Goal: Task Accomplishment & Management: Manage account settings

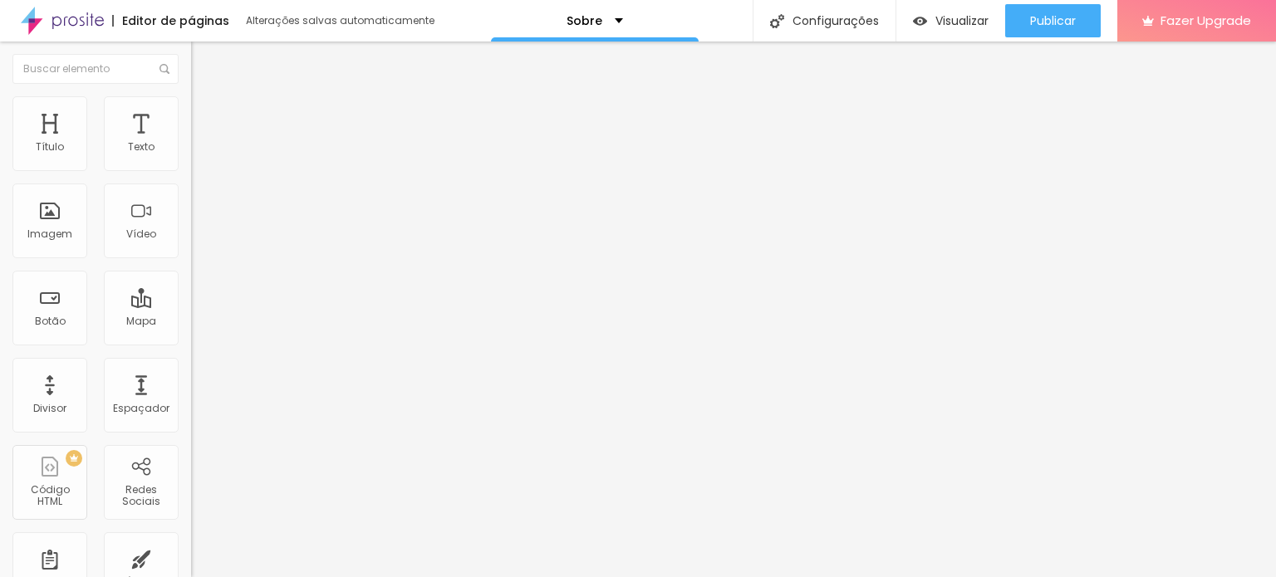
click at [191, 151] on img at bounding box center [197, 146] width 12 height 12
click at [191, 260] on span "Original" at bounding box center [211, 253] width 40 height 14
click at [191, 290] on span "Quadrado" at bounding box center [218, 283] width 54 height 14
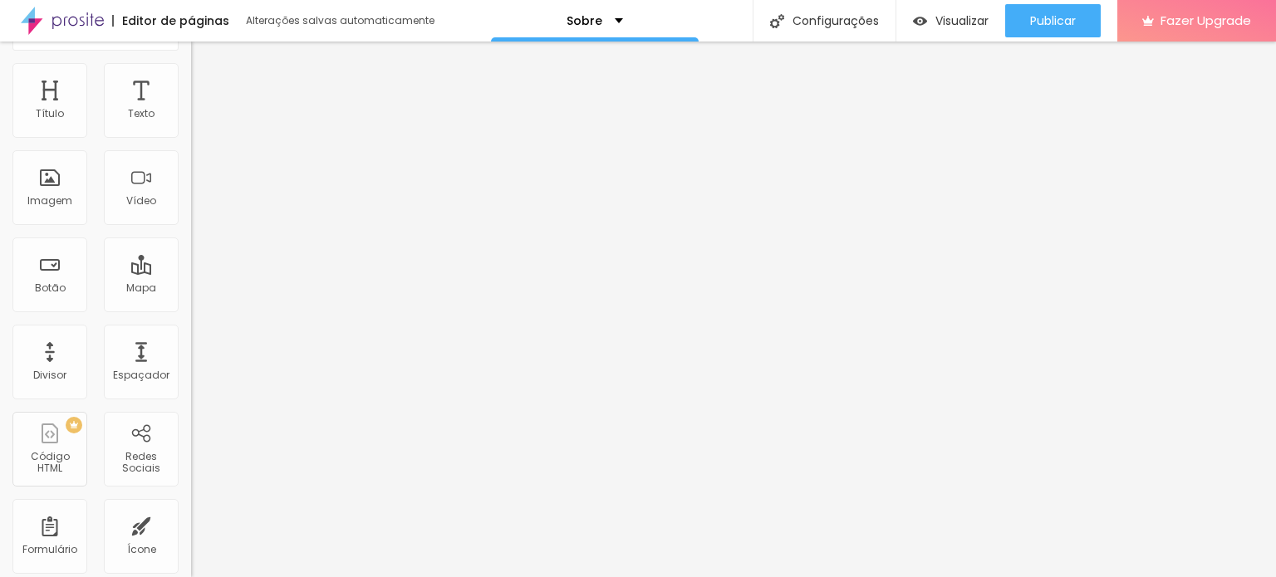
click at [191, 237] on span "Cinema" at bounding box center [212, 230] width 42 height 14
click at [191, 252] on span "Padrão" at bounding box center [209, 245] width 37 height 14
click at [191, 271] on li "Original" at bounding box center [286, 266] width 191 height 10
click at [191, 272] on span "Original" at bounding box center [211, 265] width 40 height 14
click at [191, 247] on span "Padrão" at bounding box center [209, 240] width 37 height 14
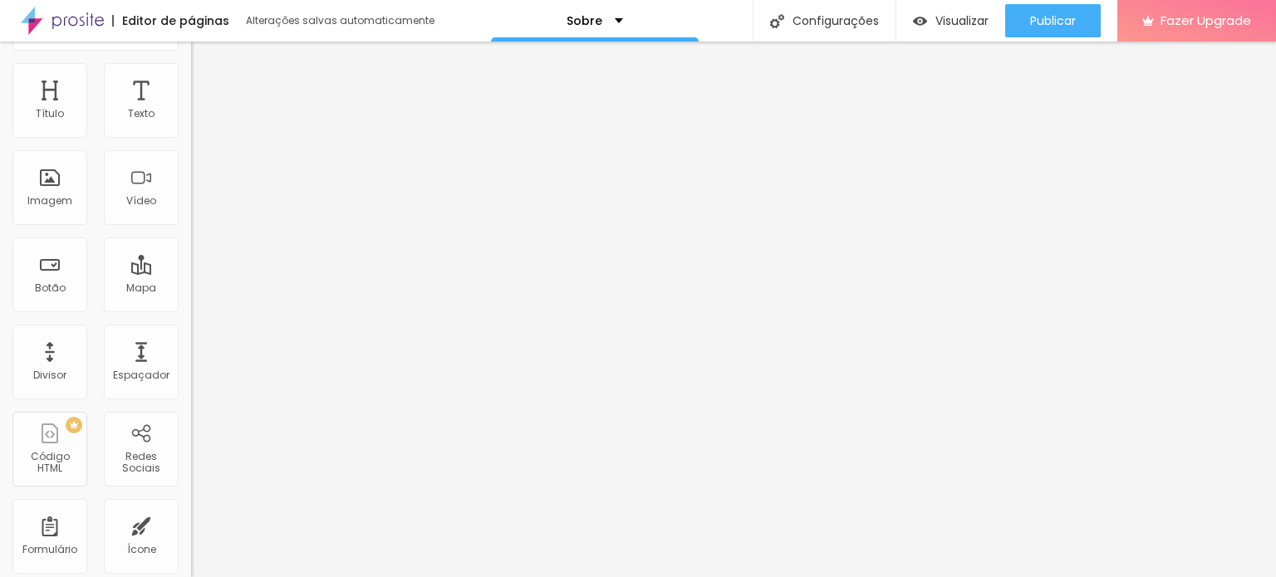
click at [191, 272] on span "Original" at bounding box center [211, 265] width 40 height 14
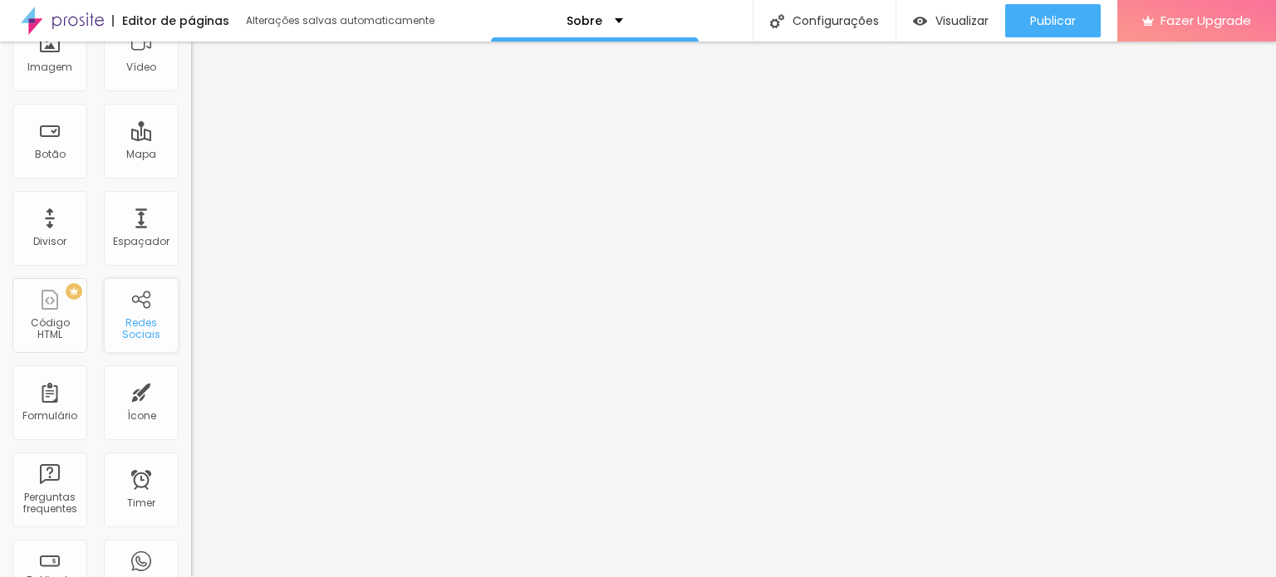
scroll to position [166, 0]
click at [149, 229] on div "Espaçador" at bounding box center [141, 229] width 75 height 75
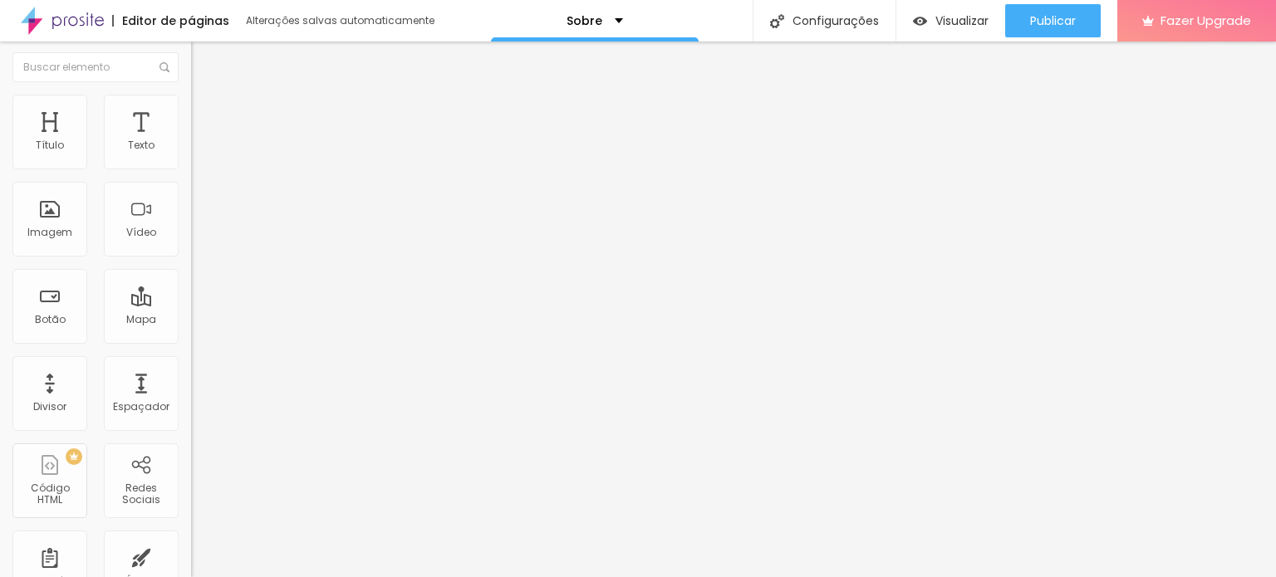
scroll to position [0, 0]
click at [191, 151] on span "Encaixotado" at bounding box center [223, 144] width 65 height 14
click at [191, 177] on span "Completo" at bounding box center [216, 170] width 51 height 14
click at [206, 117] on span "Avançado" at bounding box center [233, 124] width 55 height 14
type input "189"
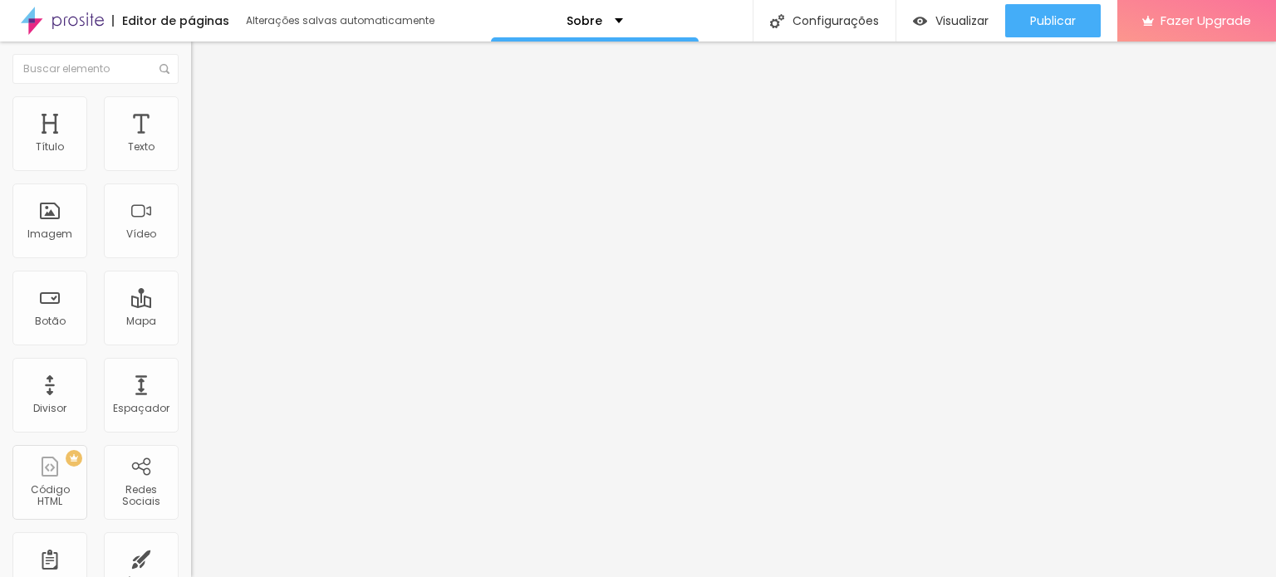
type input "189"
type input "174"
type input "169"
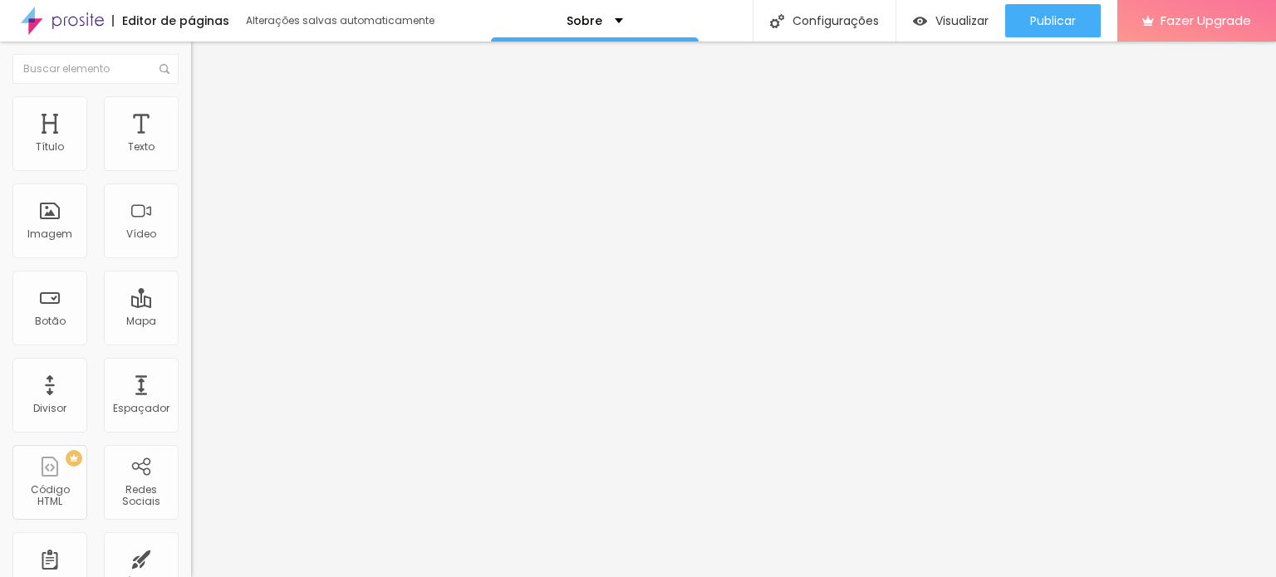
type input "164"
type input "160"
type input "150"
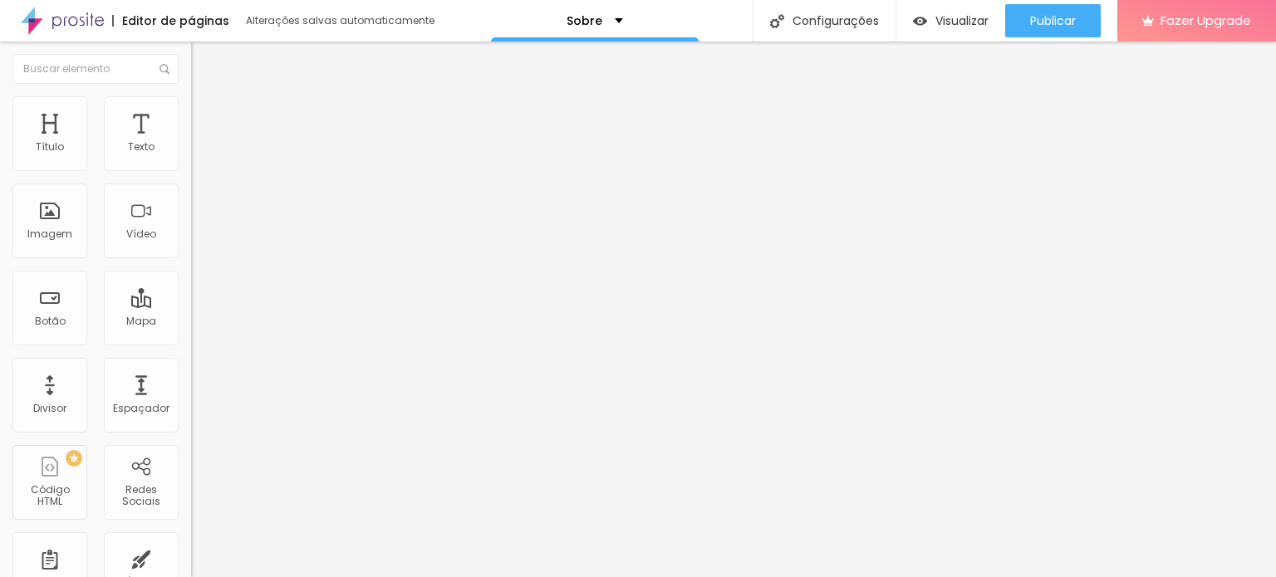
type input "150"
type input "145"
type input "135"
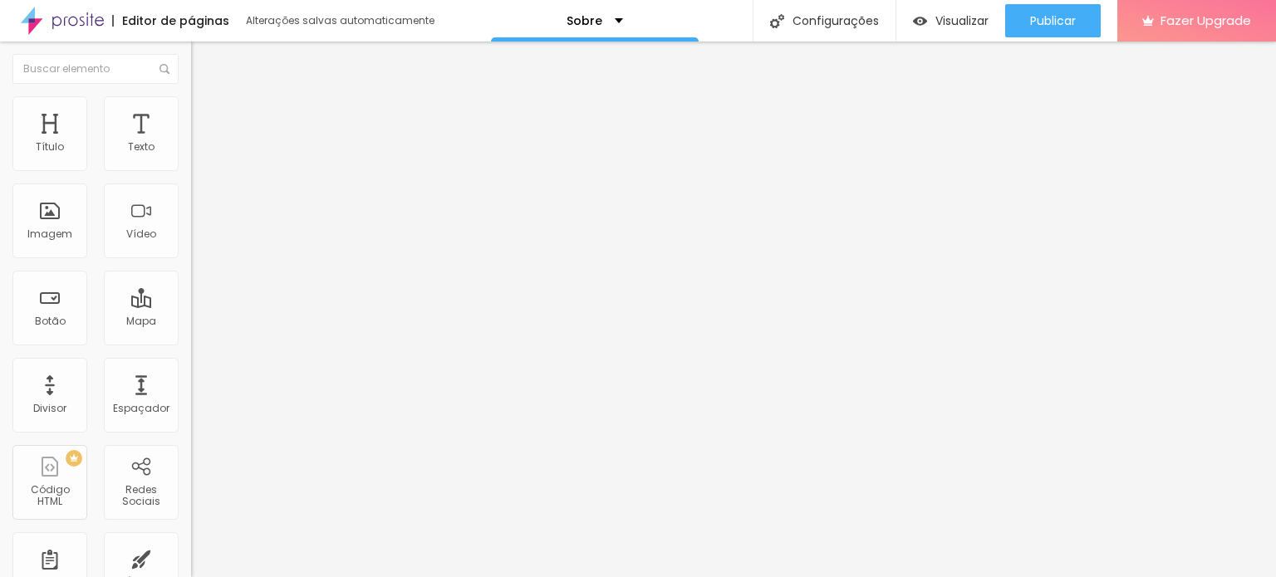
type input "125"
type input "115"
type input "110"
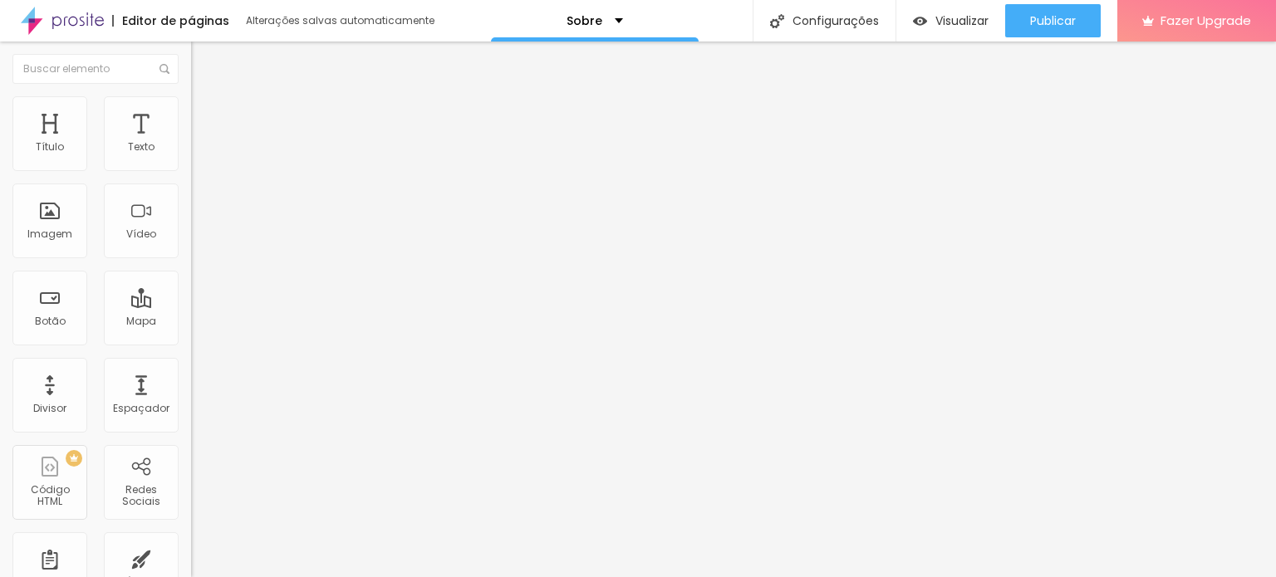
type input "110"
type input "100"
type input "95"
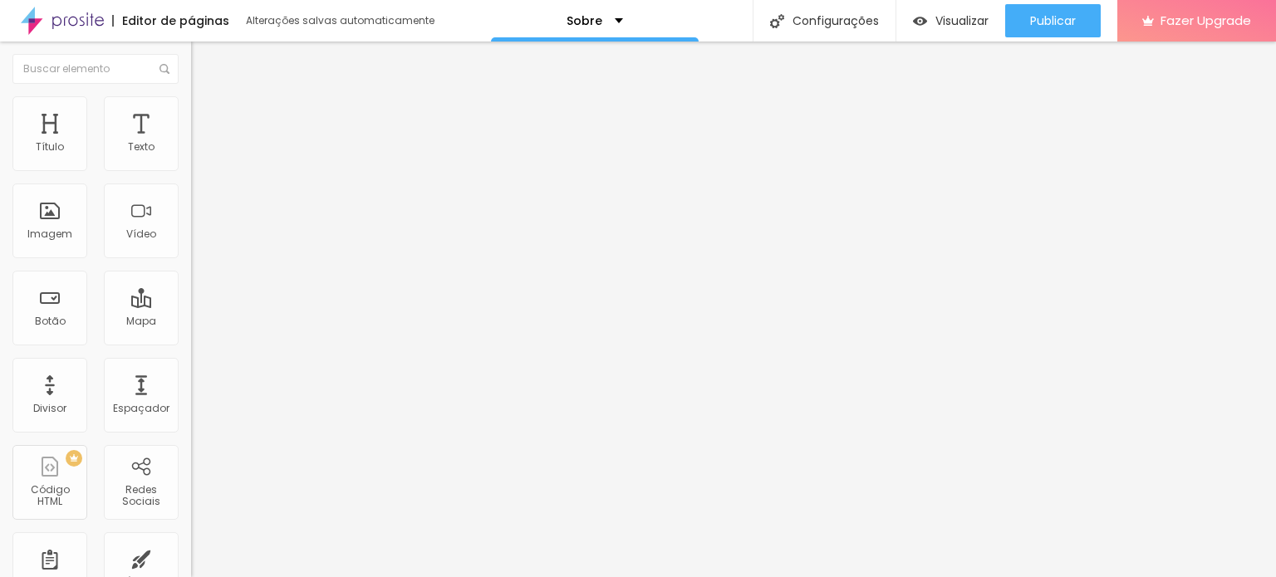
type input "90"
type input "85"
type input "80"
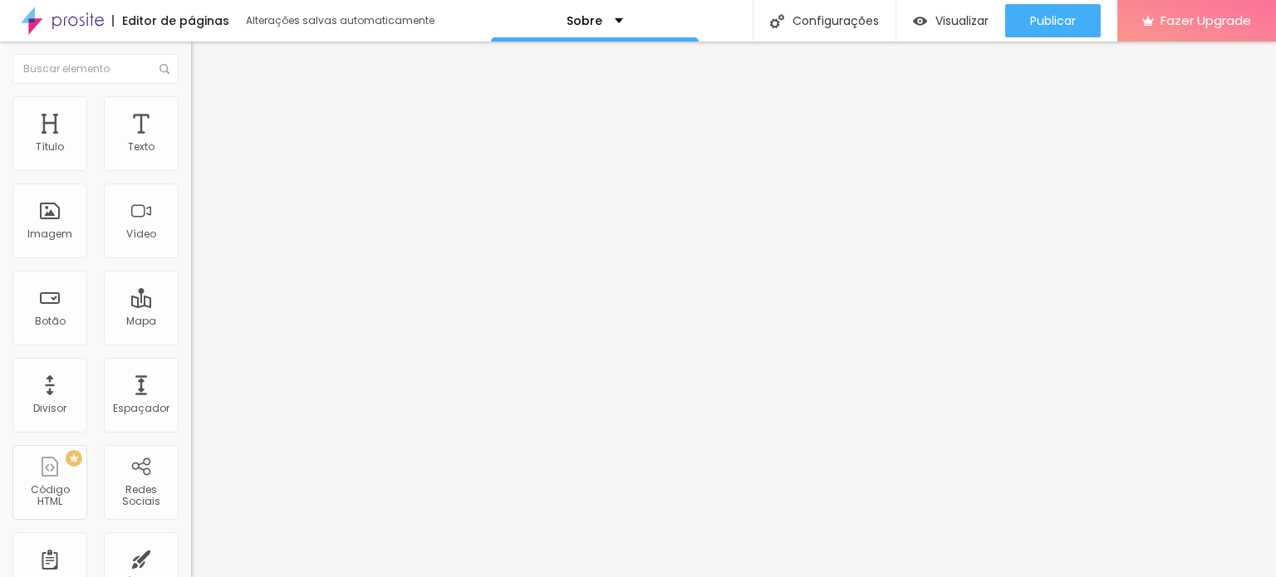
type input "80"
type input "75"
type input "70"
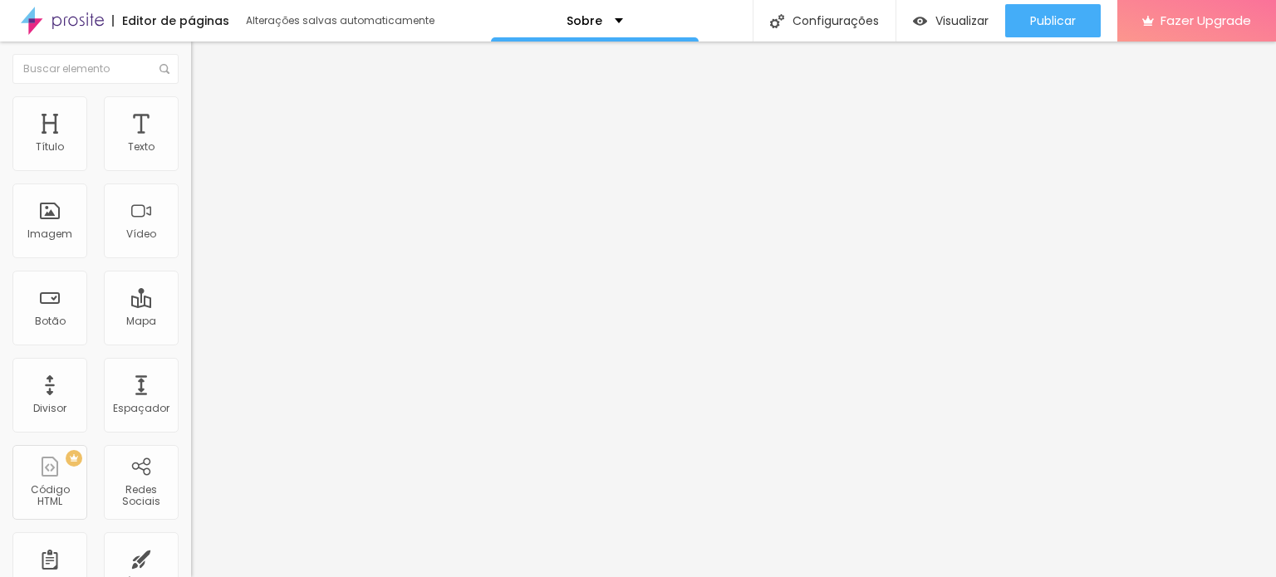
type input "65"
type input "60"
type input "55"
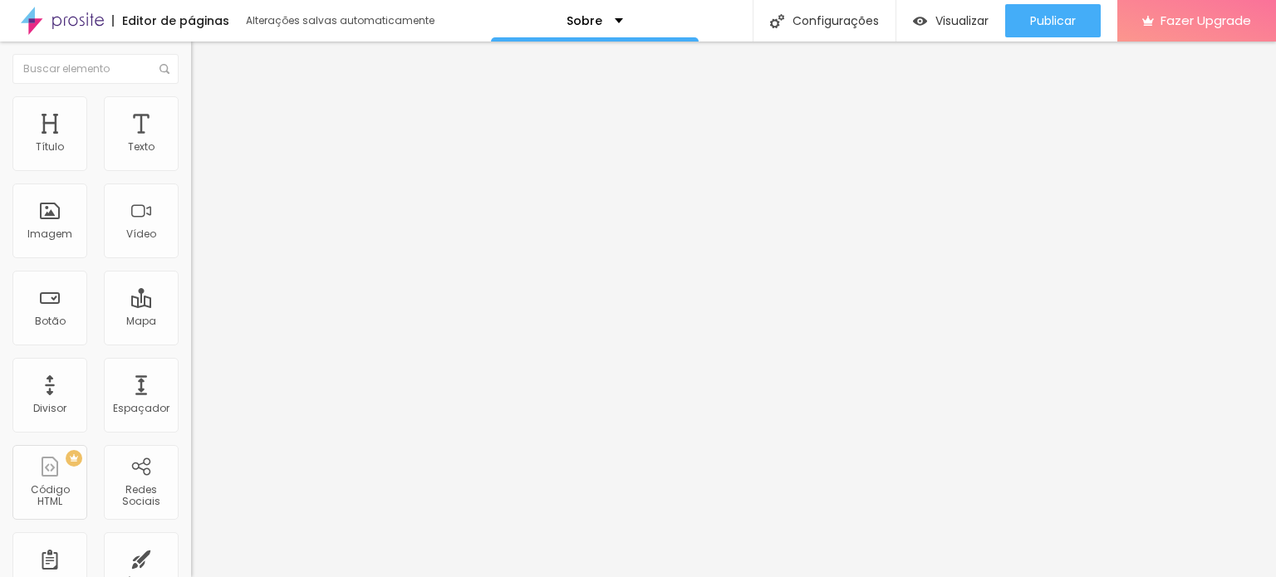
type input "55"
type input "50"
type input "45"
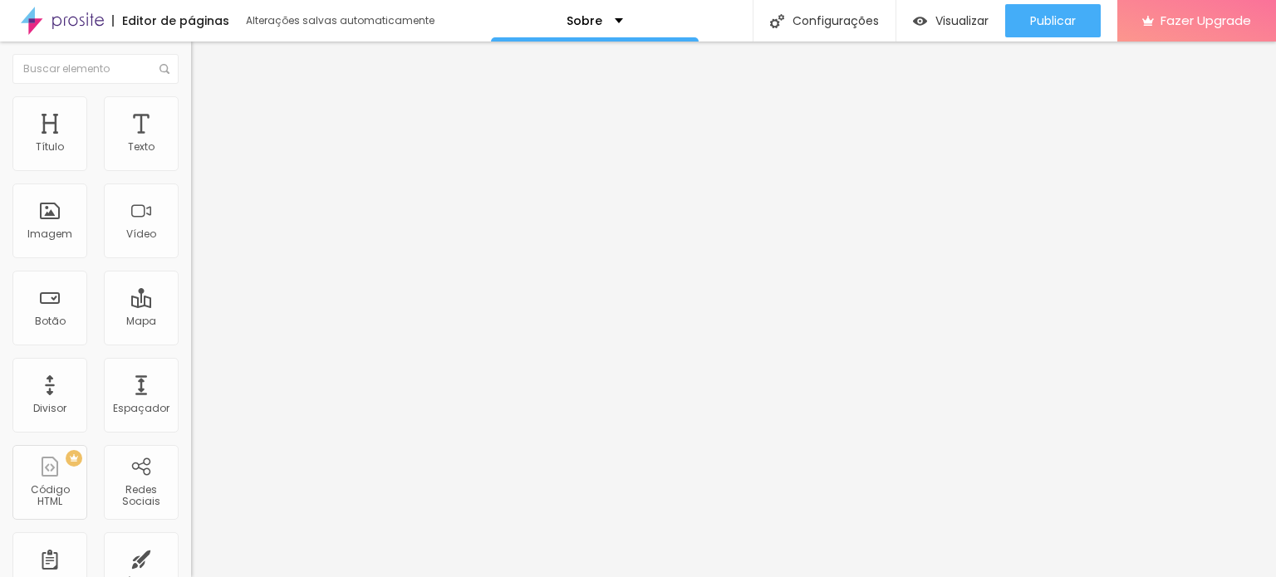
type input "40"
type input "35"
type input "30"
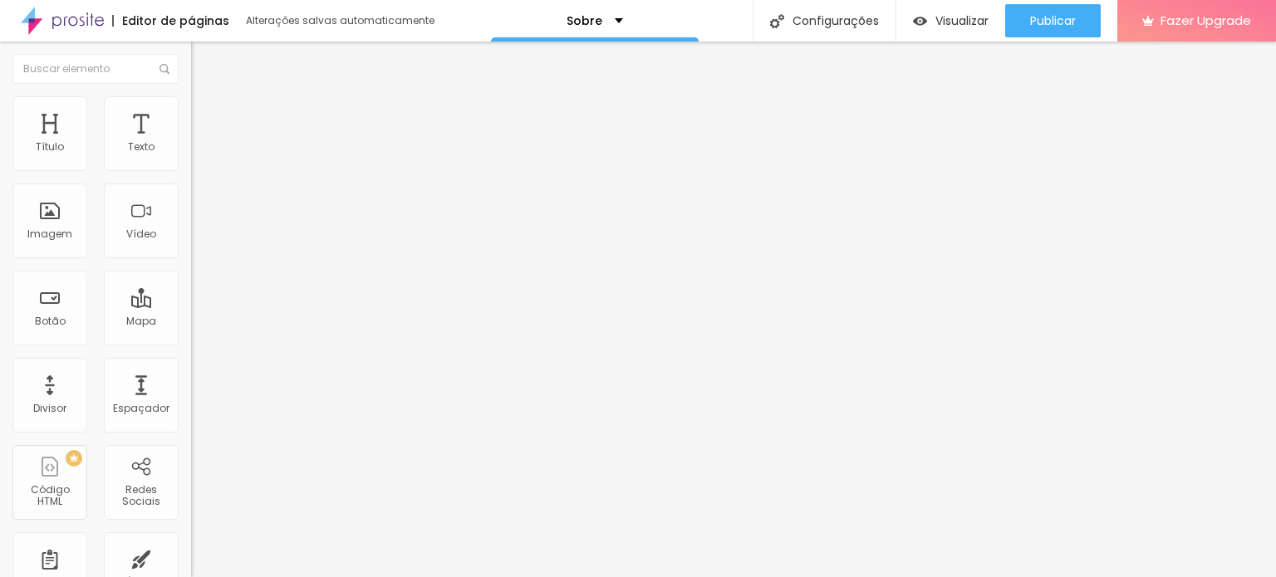
type input "30"
type input "25"
type input "20"
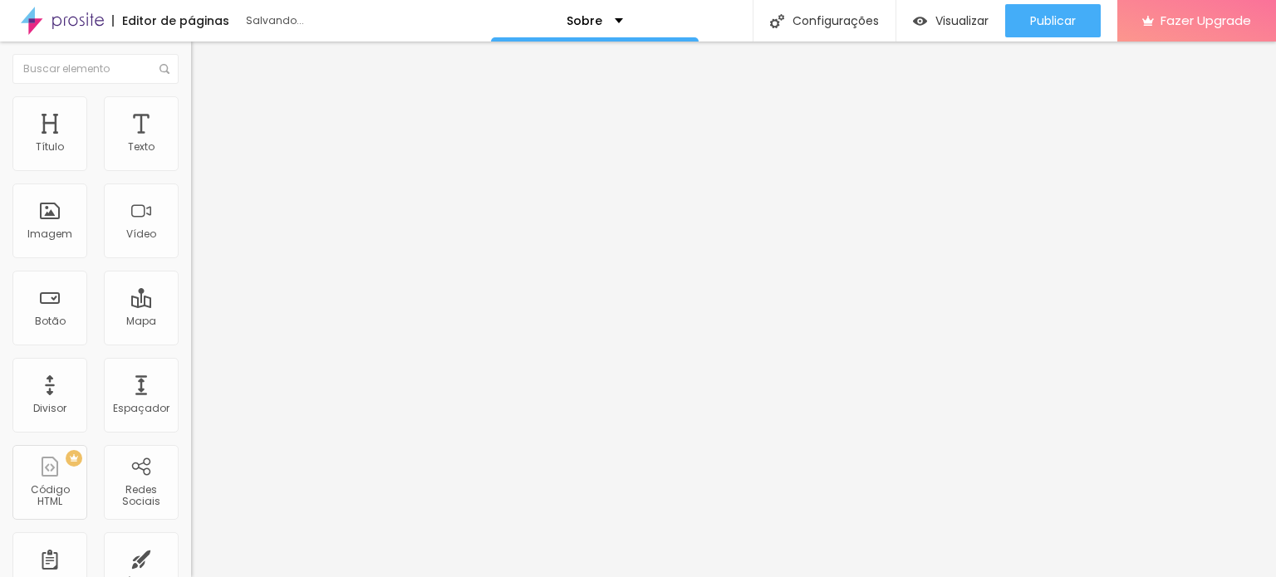
type input "15"
type input "20"
type input "25"
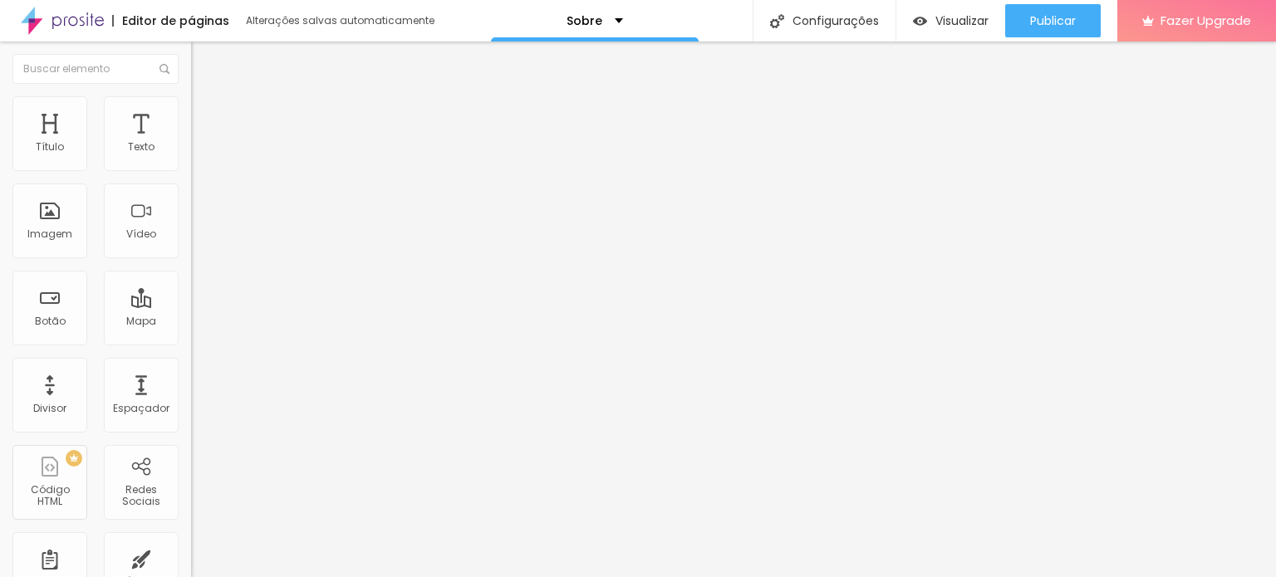
type input "25"
type input "30"
type input "35"
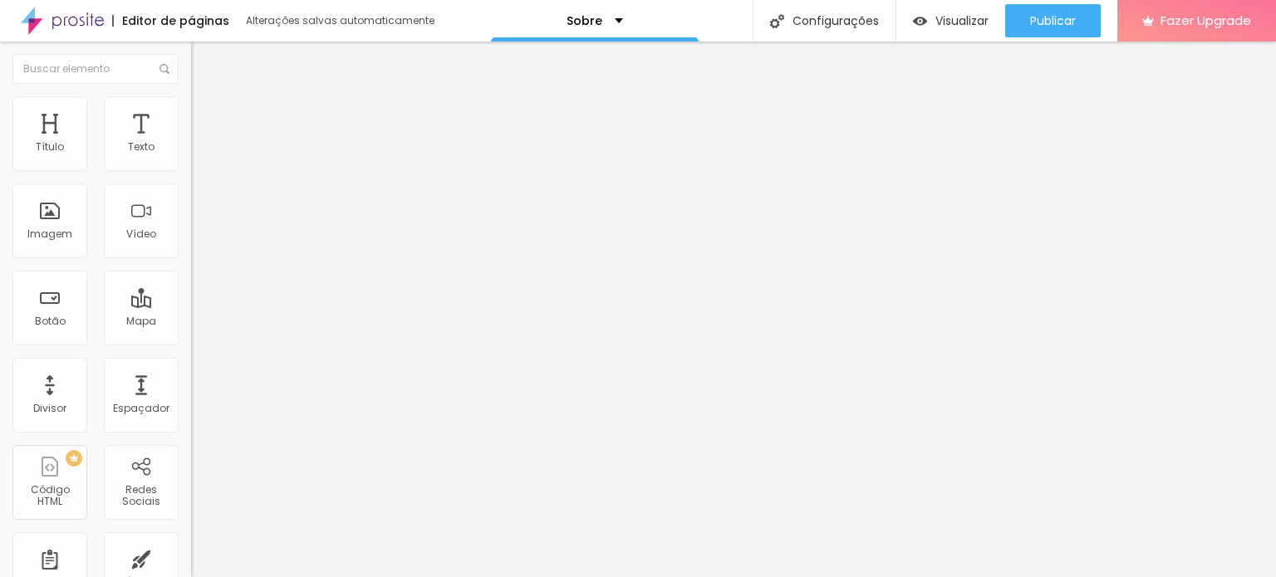
type input "40"
type input "45"
drag, startPoint x: 65, startPoint y: 199, endPoint x: 42, endPoint y: 199, distance: 22.4
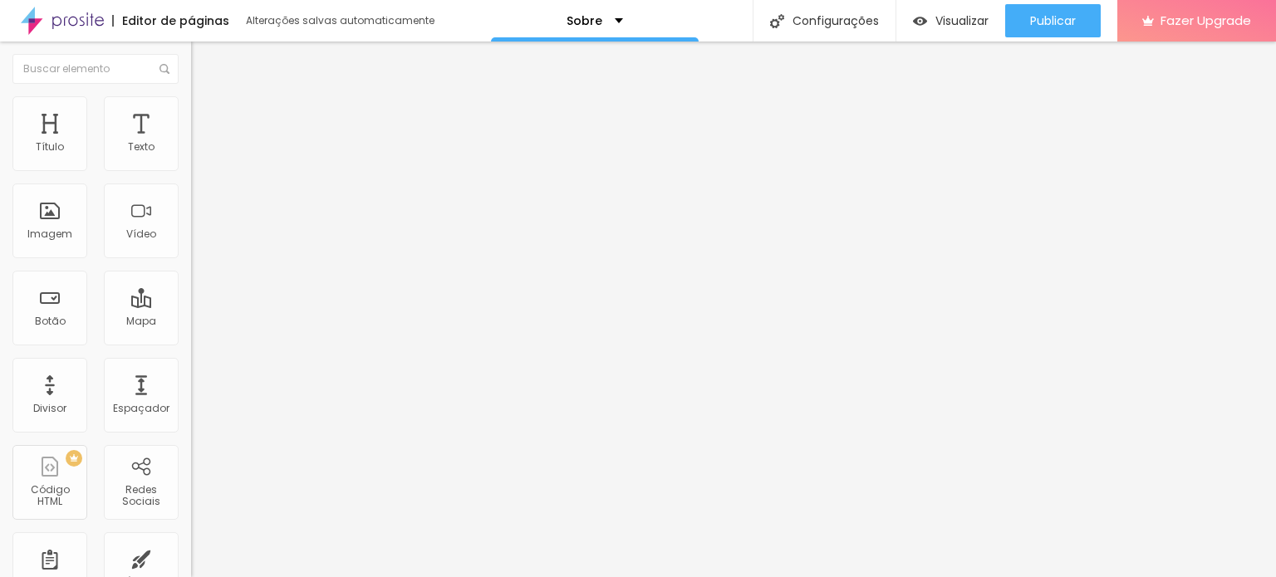
type input "45"
click at [191, 557] on input "range" at bounding box center [244, 563] width 107 height 13
click at [191, 96] on li "Conteúdo" at bounding box center [286, 88] width 191 height 17
click at [191, 62] on button "Editar Seção" at bounding box center [286, 61] width 191 height 38
click at [191, 332] on input at bounding box center [304, 340] width 226 height 17
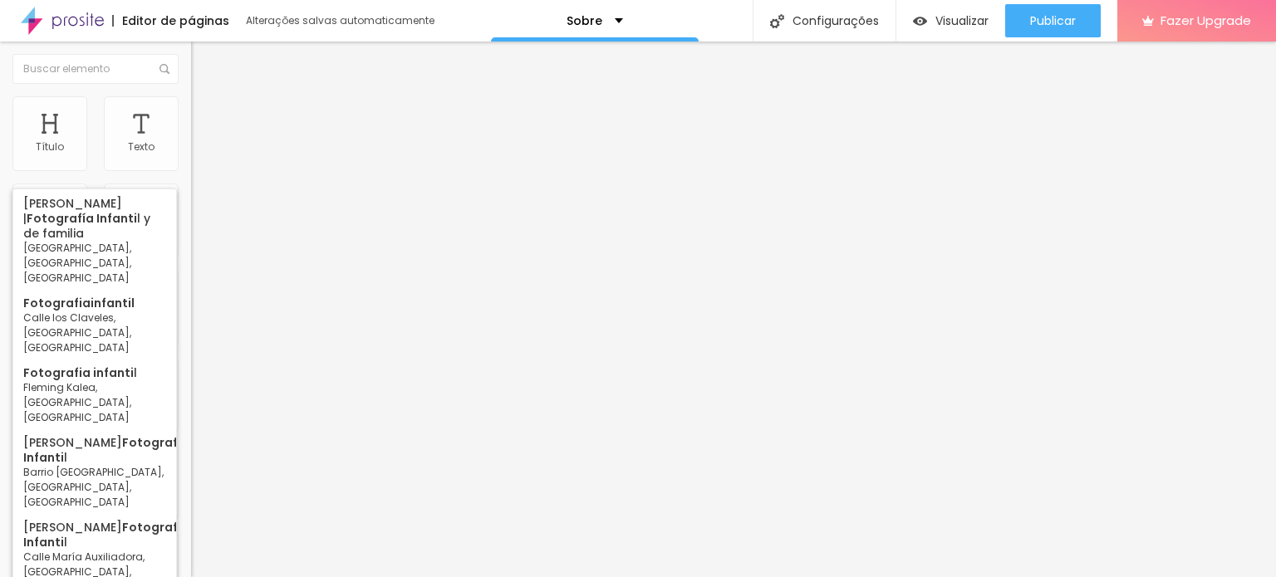
scroll to position [0, 22]
type input "amoramora fotografia infantil"
